Goal: Task Accomplishment & Management: Manage account settings

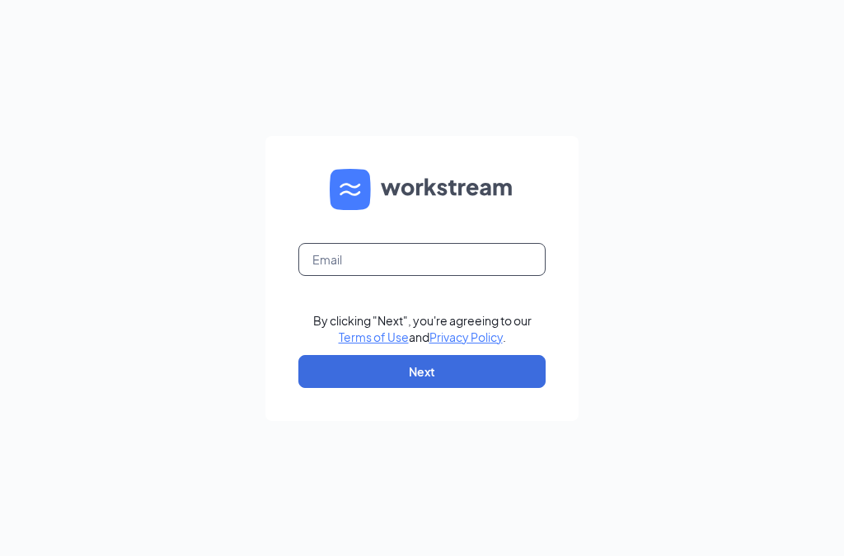
click at [514, 276] on input "text" at bounding box center [421, 259] width 247 height 33
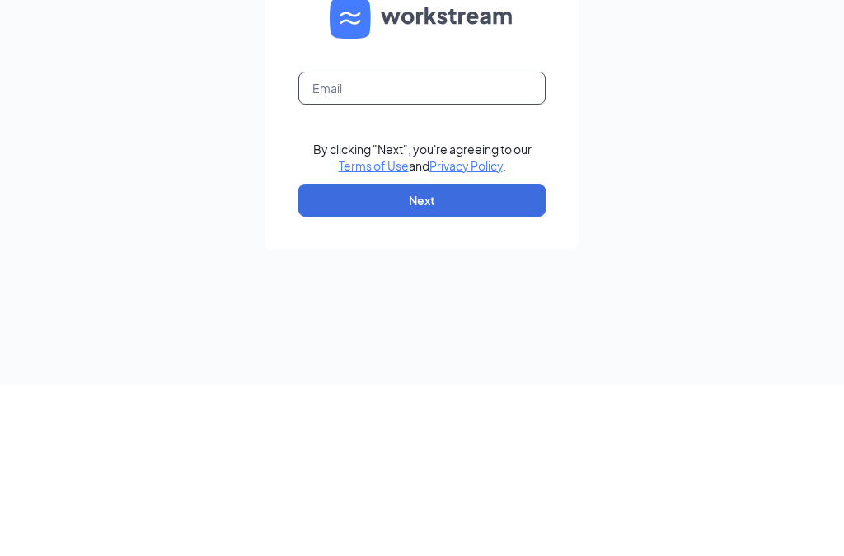
click at [475, 243] on input "text" at bounding box center [421, 259] width 247 height 33
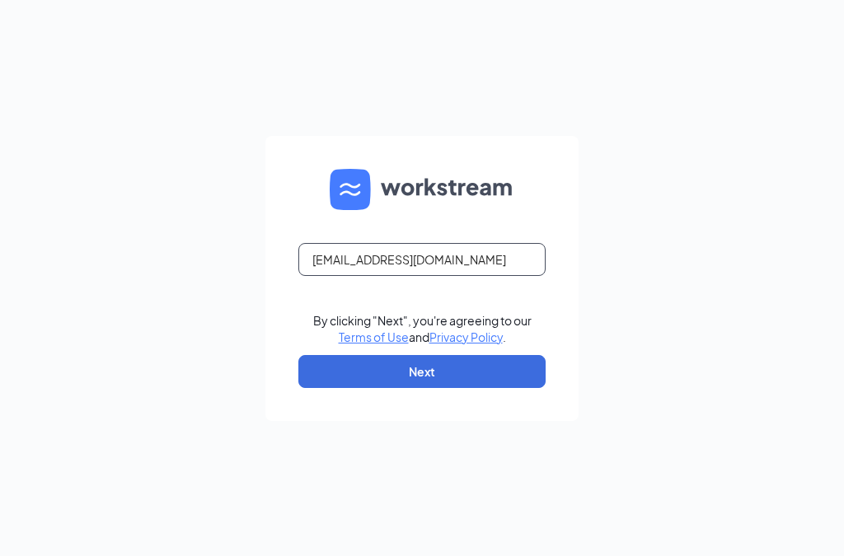
type input "awclover@bell.net"
click at [320, 355] on button "Next" at bounding box center [421, 371] width 247 height 33
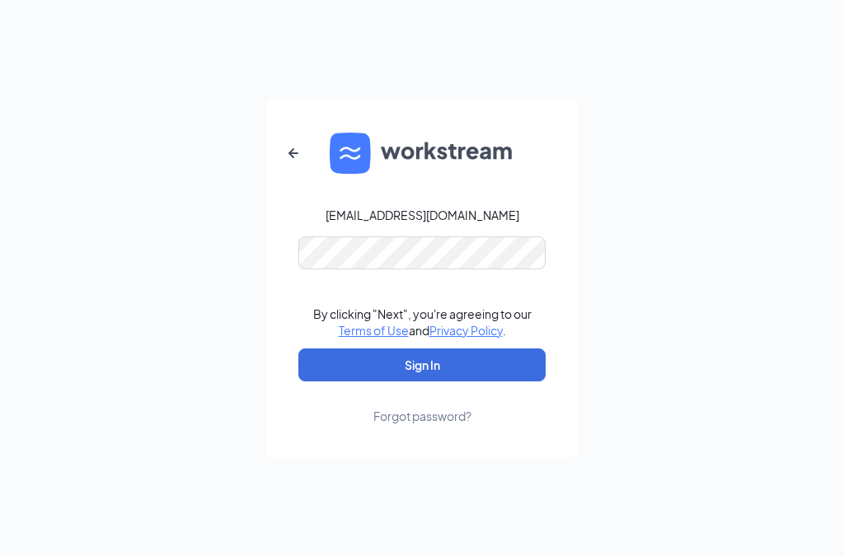
click at [422, 349] on button "Sign In" at bounding box center [421, 365] width 247 height 33
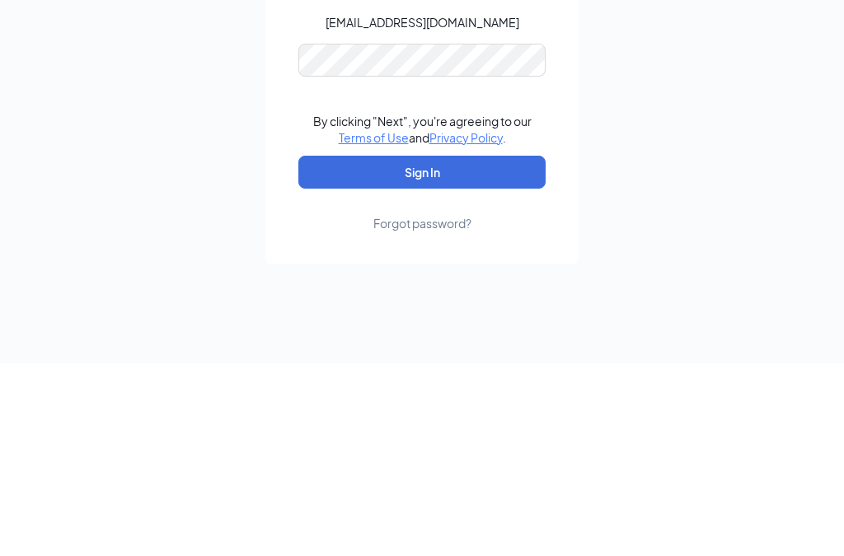
click at [516, 349] on button "Sign In" at bounding box center [421, 365] width 247 height 33
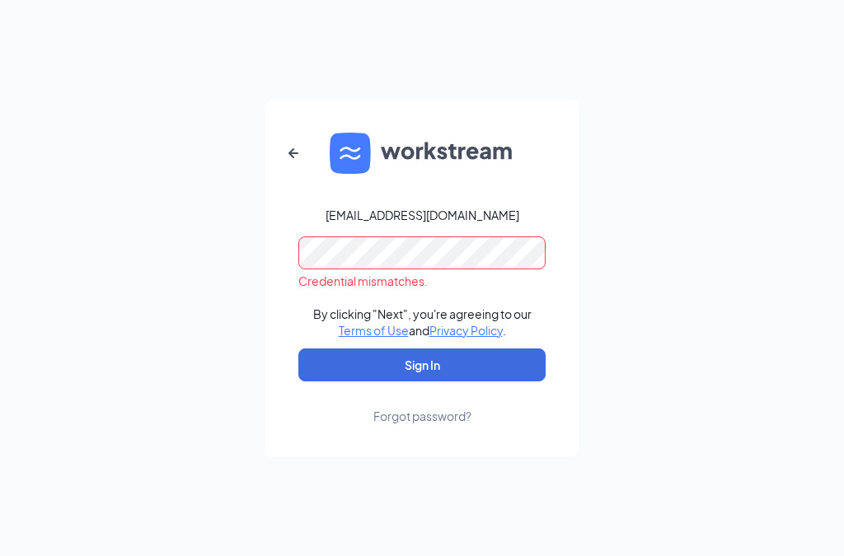
click at [296, 143] on icon "ArrowLeftNew" at bounding box center [293, 153] width 20 height 20
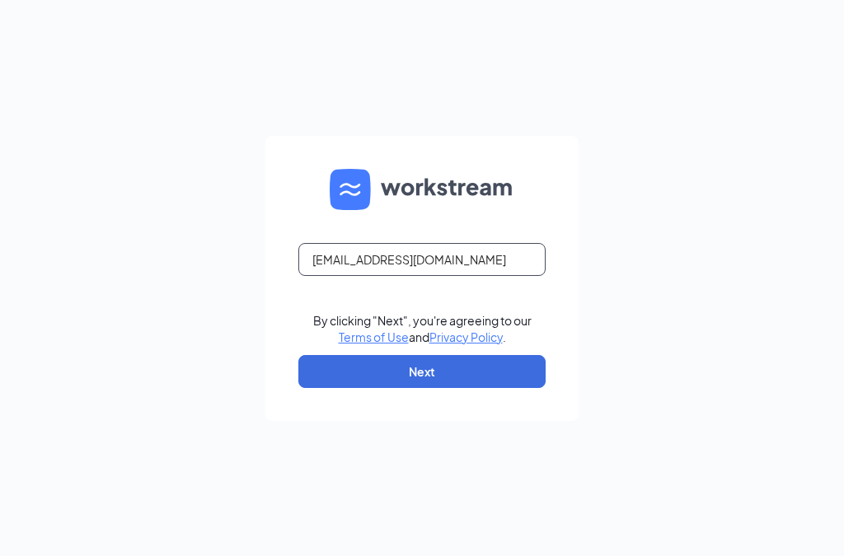
click at [505, 243] on input "awclover@bell.net" at bounding box center [421, 259] width 247 height 33
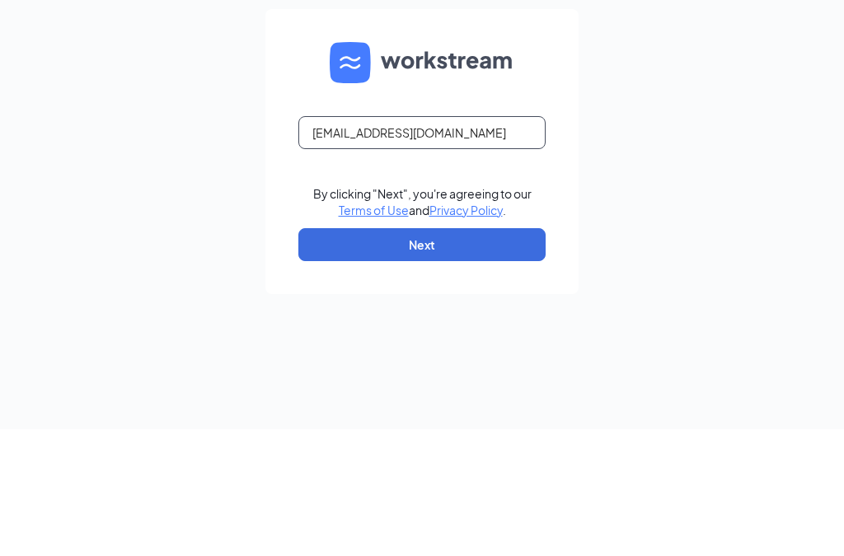
type input "[EMAIL_ADDRESS][DOMAIN_NAME]"
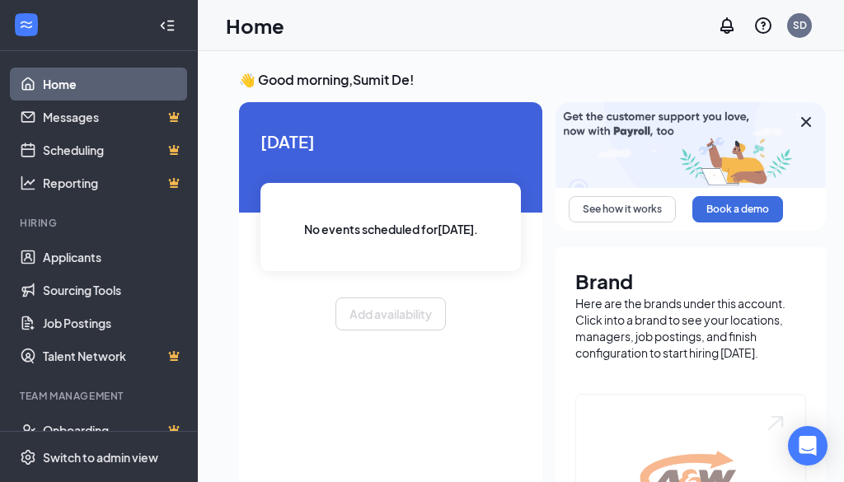
click at [803, 26] on div "SD" at bounding box center [800, 25] width 14 height 14
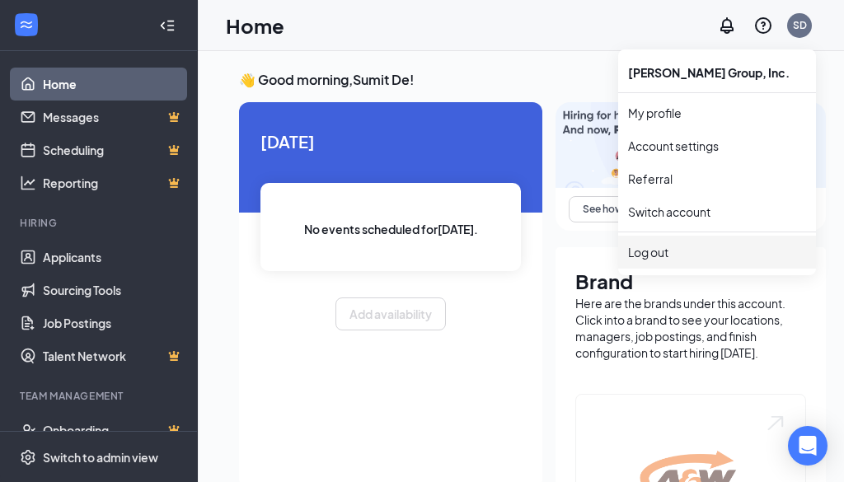
click at [716, 255] on div "Log out" at bounding box center [717, 252] width 178 height 16
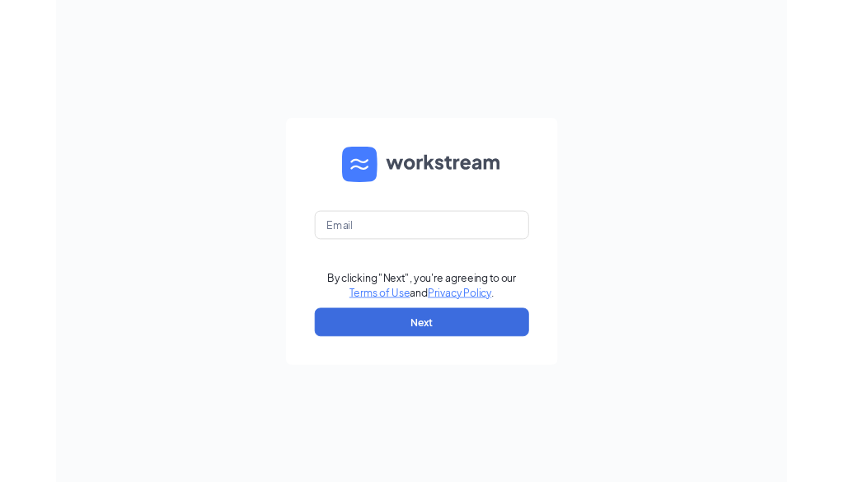
scroll to position [22, 0]
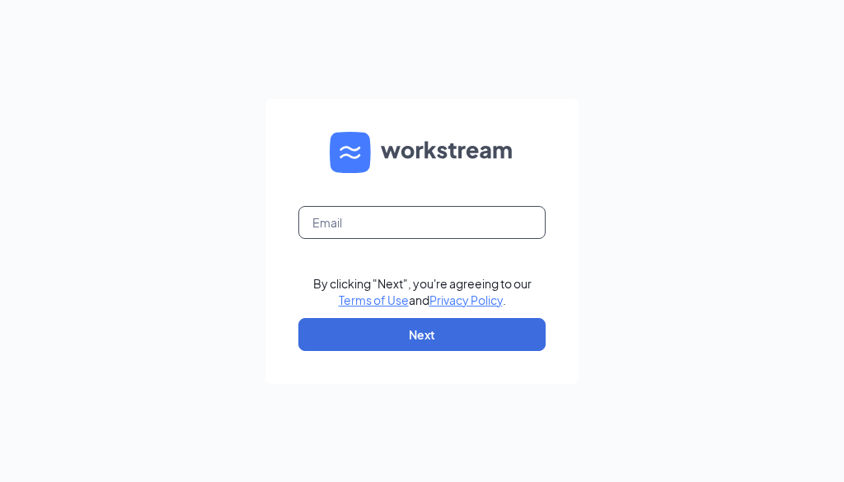
click at [487, 239] on input "text" at bounding box center [421, 222] width 247 height 33
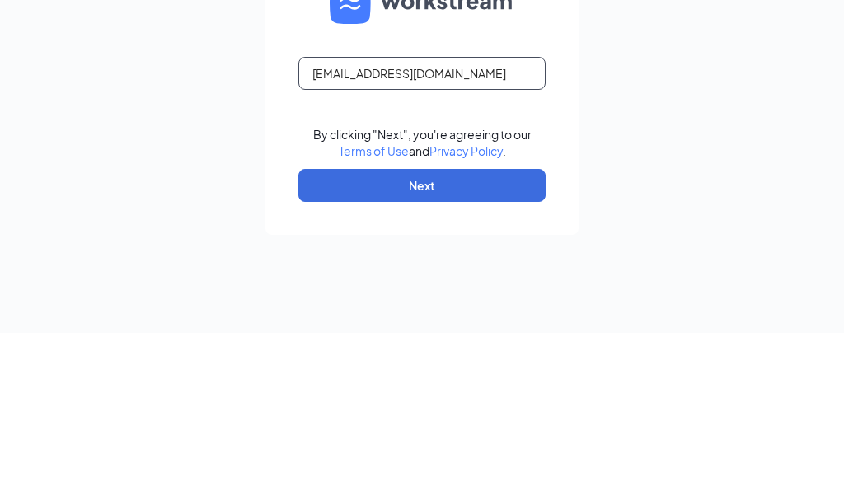
type input "[EMAIL_ADDRESS][DOMAIN_NAME]"
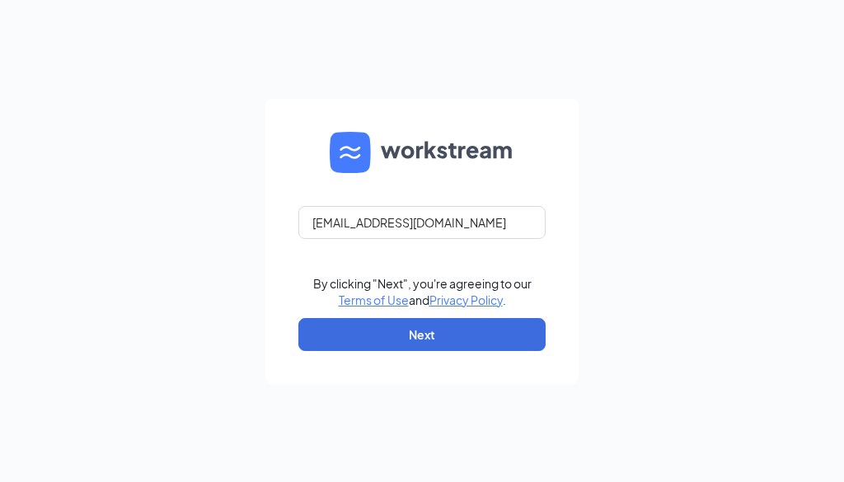
click at [499, 351] on button "Next" at bounding box center [421, 334] width 247 height 33
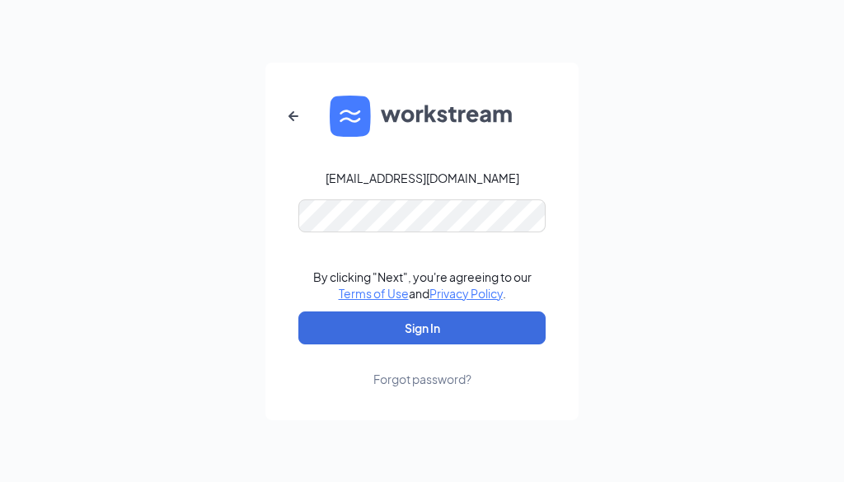
click at [511, 344] on button "Sign In" at bounding box center [421, 328] width 247 height 33
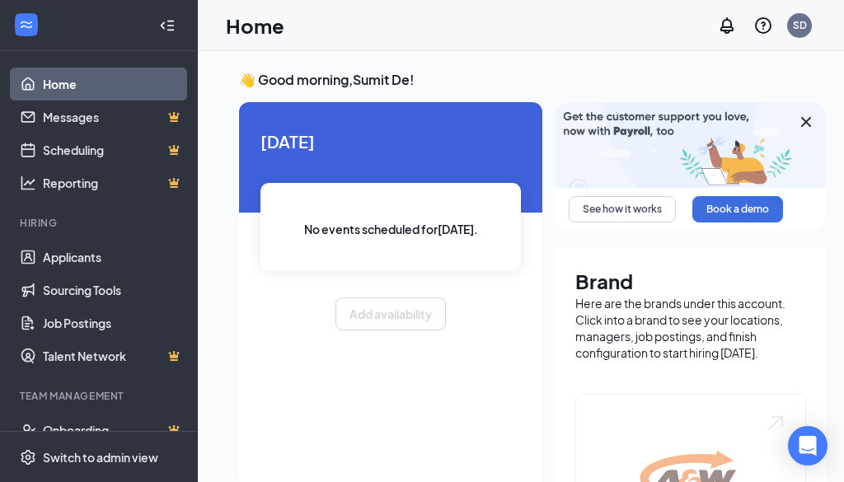
click at [804, 21] on div "SD" at bounding box center [800, 25] width 14 height 14
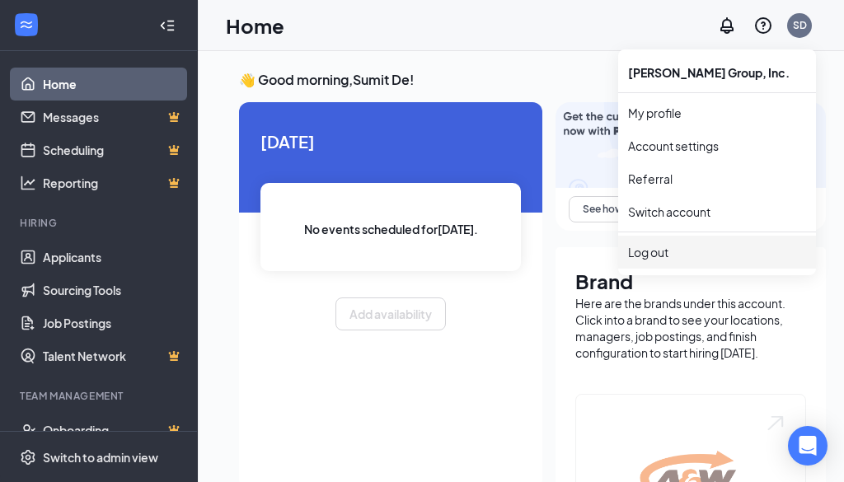
click at [674, 260] on div "Log out" at bounding box center [717, 252] width 178 height 16
